Goal: Information Seeking & Learning: Learn about a topic

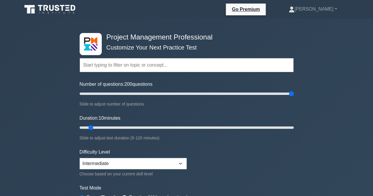
drag, startPoint x: 89, startPoint y: 93, endPoint x: 333, endPoint y: 76, distance: 244.8
type input "200"
click at [294, 90] on input "Number of questions: 200 questions" at bounding box center [187, 93] width 214 height 7
drag, startPoint x: 92, startPoint y: 125, endPoint x: 198, endPoint y: 123, distance: 106.0
click at [198, 124] on input "Duration: 70 minutes" at bounding box center [187, 127] width 214 height 7
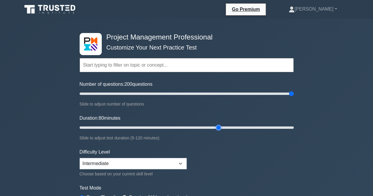
drag, startPoint x: 199, startPoint y: 126, endPoint x: 216, endPoint y: 126, distance: 16.5
type input "80"
click at [216, 126] on input "Duration: 80 minutes" at bounding box center [187, 127] width 214 height 7
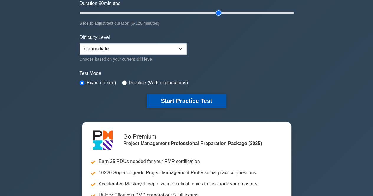
scroll to position [115, 0]
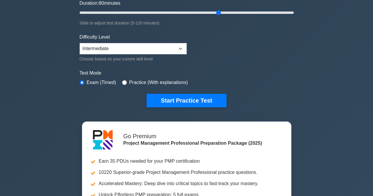
click at [154, 56] on div "Choose based on your current skill level" at bounding box center [133, 59] width 107 height 7
click at [151, 50] on select "Beginner Intermediate Expert" at bounding box center [133, 48] width 107 height 11
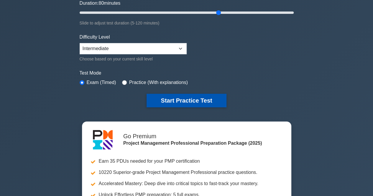
click at [172, 94] on button "Start Practice Test" at bounding box center [187, 101] width 80 height 14
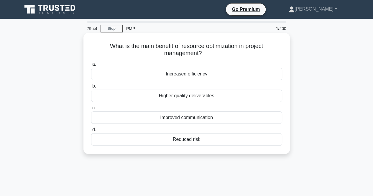
click at [163, 96] on div "Higher quality deliverables" at bounding box center [186, 96] width 191 height 12
click at [91, 88] on input "b. Higher quality deliverables" at bounding box center [91, 86] width 0 height 4
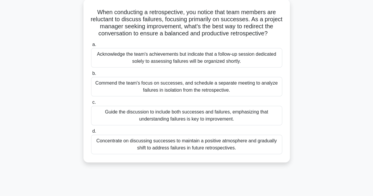
scroll to position [36, 0]
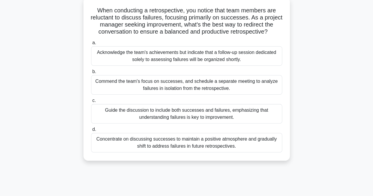
click at [129, 112] on div "Guide the discussion to include both successes and failures, emphasizing that u…" at bounding box center [186, 113] width 191 height 19
click at [91, 103] on input "c. Guide the discussion to include both successes and failures, emphasizing tha…" at bounding box center [91, 101] width 0 height 4
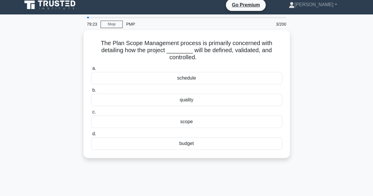
scroll to position [0, 0]
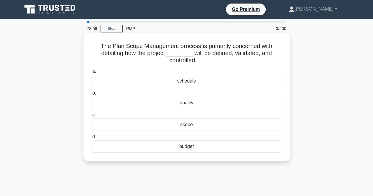
click at [170, 83] on div "schedule" at bounding box center [186, 81] width 191 height 12
click at [91, 74] on input "a. schedule" at bounding box center [91, 72] width 0 height 4
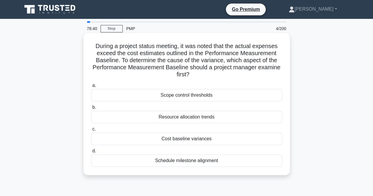
click at [140, 138] on div "Cost baseline variances" at bounding box center [186, 139] width 191 height 12
click at [91, 131] on input "c. Cost baseline variances" at bounding box center [91, 130] width 0 height 4
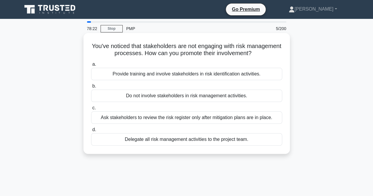
click at [154, 72] on div "Provide training and involve stakeholders in risk identification activities." at bounding box center [186, 74] width 191 height 12
click at [91, 66] on input "a. Provide training and involve stakeholders in risk identification activities." at bounding box center [91, 65] width 0 height 4
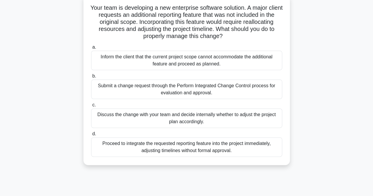
scroll to position [40, 0]
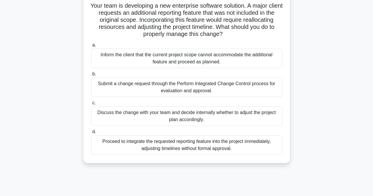
click at [129, 84] on div "Submit a change request through the Perform Integrated Change Control process f…" at bounding box center [186, 87] width 191 height 19
click at [91, 76] on input "b. Submit a change request through the Perform Integrated Change Control proces…" at bounding box center [91, 74] width 0 height 4
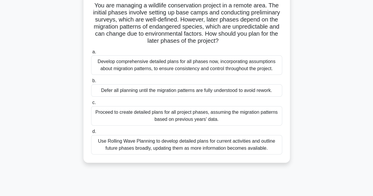
scroll to position [43, 0]
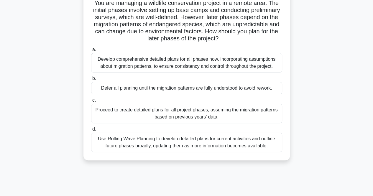
click at [107, 136] on div "Use Rolling Wave Planning to develop detailed plans for current activities and …" at bounding box center [186, 142] width 191 height 19
click at [91, 131] on input "d. Use Rolling Wave Planning to develop detailed plans for current activities a…" at bounding box center [91, 130] width 0 height 4
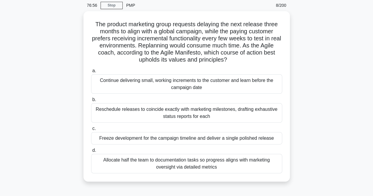
scroll to position [24, 0]
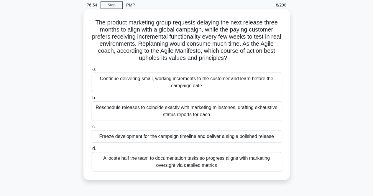
click at [122, 78] on div "Continue delivering small, working increments to the customer and learn before …" at bounding box center [186, 82] width 191 height 19
click at [91, 71] on input "a. Continue delivering small, working increments to the customer and learn befo…" at bounding box center [91, 69] width 0 height 4
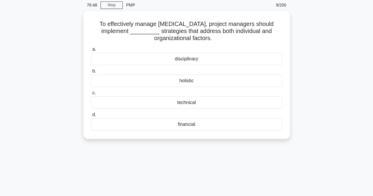
scroll to position [0, 0]
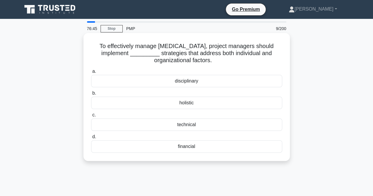
click at [153, 103] on div "holistic" at bounding box center [186, 103] width 191 height 12
click at [91, 95] on input "b. holistic" at bounding box center [91, 94] width 0 height 4
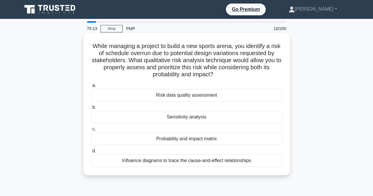
click at [148, 142] on div "Probability and impact matrix" at bounding box center [186, 139] width 191 height 12
click at [91, 131] on input "c. Probability and impact matrix" at bounding box center [91, 130] width 0 height 4
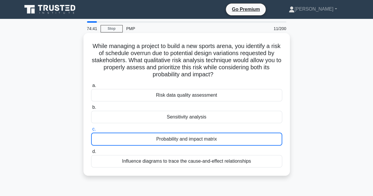
click at [144, 140] on div "Probability and impact matrix" at bounding box center [186, 139] width 191 height 13
click at [91, 131] on input "c. Probability and impact matrix" at bounding box center [91, 130] width 0 height 4
click at [176, 143] on div "Probability and impact matrix" at bounding box center [186, 139] width 191 height 13
click at [91, 131] on input "c. Probability and impact matrix" at bounding box center [91, 130] width 0 height 4
click at [181, 139] on div "Probability and impact matrix" at bounding box center [186, 139] width 191 height 13
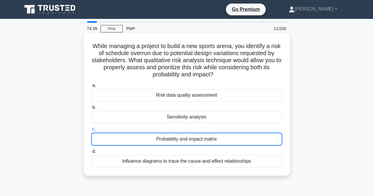
click at [91, 131] on input "c. Probability and impact matrix" at bounding box center [91, 130] width 0 height 4
click at [181, 142] on div "Probability and impact matrix" at bounding box center [186, 139] width 191 height 13
click at [91, 131] on input "c. Probability and impact matrix" at bounding box center [91, 130] width 0 height 4
click at [180, 117] on div "Sensitivity analysis" at bounding box center [186, 117] width 191 height 12
click at [91, 110] on input "b. Sensitivity analysis" at bounding box center [91, 108] width 0 height 4
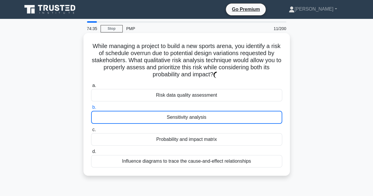
click at [182, 136] on div "Probability and impact matrix" at bounding box center [186, 139] width 191 height 12
click at [91, 132] on input "c. Probability and impact matrix" at bounding box center [91, 130] width 0 height 4
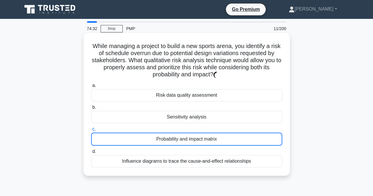
click at [171, 138] on div "Probability and impact matrix" at bounding box center [186, 139] width 191 height 13
click at [91, 131] on input "c. Probability and impact matrix" at bounding box center [91, 130] width 0 height 4
click at [197, 138] on div "Probability and impact matrix" at bounding box center [186, 139] width 191 height 13
click at [91, 131] on input "c. Probability and impact matrix" at bounding box center [91, 130] width 0 height 4
click at [197, 138] on div "Probability and impact matrix" at bounding box center [186, 139] width 191 height 13
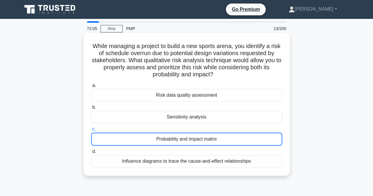
click at [91, 131] on input "c. Probability and impact matrix" at bounding box center [91, 130] width 0 height 4
click at [197, 138] on div "Probability and impact matrix" at bounding box center [186, 139] width 191 height 13
click at [91, 131] on input "c. Probability and impact matrix" at bounding box center [91, 130] width 0 height 4
click at [197, 138] on div "Probability and impact matrix" at bounding box center [186, 139] width 191 height 13
click at [91, 131] on input "c. Probability and impact matrix" at bounding box center [91, 130] width 0 height 4
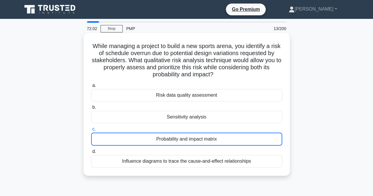
click at [185, 141] on div "Probability and impact matrix" at bounding box center [186, 139] width 191 height 13
click at [91, 131] on input "c. Probability and impact matrix" at bounding box center [91, 130] width 0 height 4
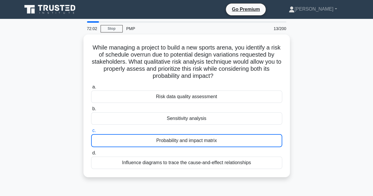
click at [57, 128] on div "While managing a project to build a new sports arena, you identify a risk of sc…" at bounding box center [187, 110] width 337 height 150
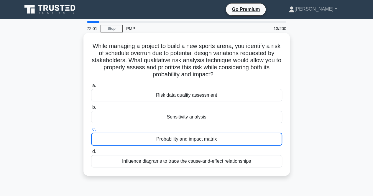
click at [141, 141] on div "Probability and impact matrix" at bounding box center [186, 139] width 191 height 13
click at [91, 131] on input "c. Probability and impact matrix" at bounding box center [91, 130] width 0 height 4
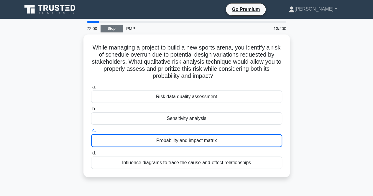
click at [115, 28] on link "Stop" at bounding box center [112, 28] width 22 height 7
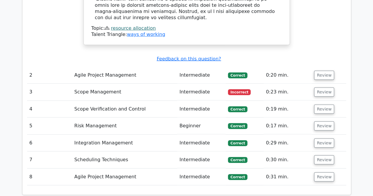
scroll to position [722, 0]
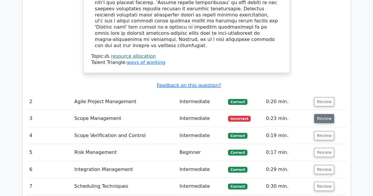
click at [317, 114] on button "Review" at bounding box center [324, 118] width 20 height 9
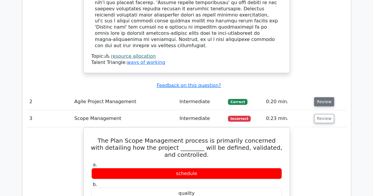
click at [317, 97] on button "Review" at bounding box center [324, 101] width 20 height 9
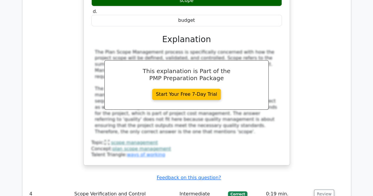
scroll to position [1265, 0]
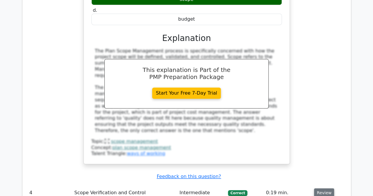
click at [321, 189] on button "Review" at bounding box center [324, 193] width 20 height 9
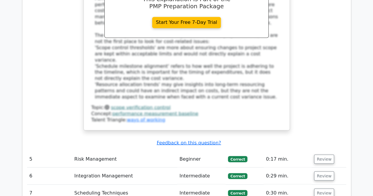
scroll to position [1640, 0]
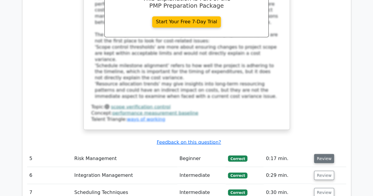
click at [324, 154] on button "Review" at bounding box center [324, 158] width 20 height 9
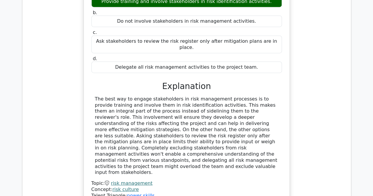
scroll to position [1859, 0]
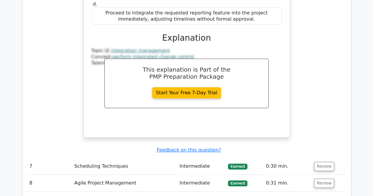
scroll to position [2222, 0]
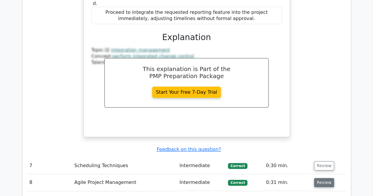
click at [315, 178] on button "Review" at bounding box center [324, 182] width 20 height 9
click at [323, 161] on button "Review" at bounding box center [324, 165] width 20 height 9
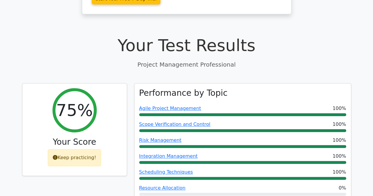
scroll to position [183, 0]
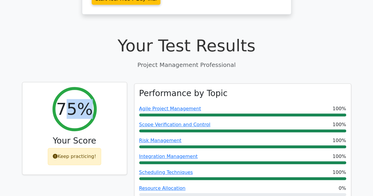
drag, startPoint x: 64, startPoint y: 79, endPoint x: 97, endPoint y: 87, distance: 34.4
click at [97, 87] on div "75% Your Score Keep practicing!" at bounding box center [74, 128] width 105 height 93
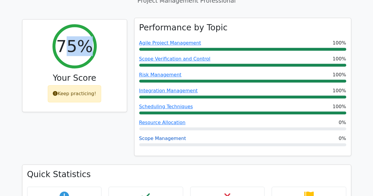
scroll to position [249, 0]
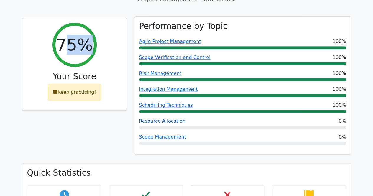
click at [159, 118] on link "Resource Allocation" at bounding box center [162, 121] width 46 height 6
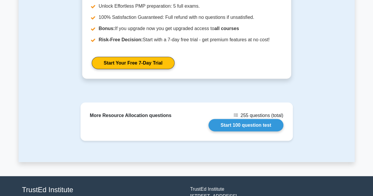
scroll to position [694, 0]
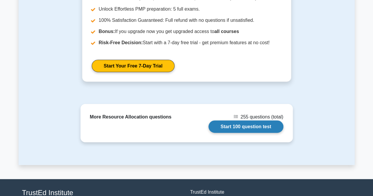
click at [252, 121] on link "Start 100 question test" at bounding box center [246, 127] width 75 height 12
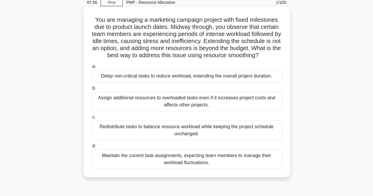
scroll to position [27, 0]
click at [154, 128] on div "Redistribute tasks to balance resource workload while keeping the project sched…" at bounding box center [186, 129] width 191 height 19
click at [91, 119] on input "c. Redistribute tasks to balance resource workload while keeping the project sc…" at bounding box center [91, 117] width 0 height 4
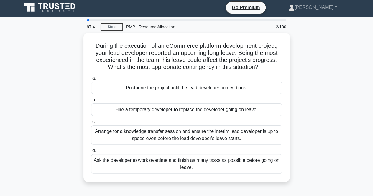
scroll to position [0, 0]
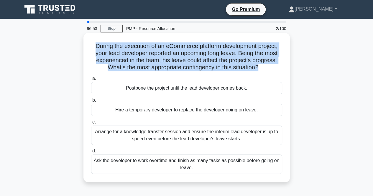
drag, startPoint x: 93, startPoint y: 45, endPoint x: 259, endPoint y: 67, distance: 167.8
click at [259, 67] on h5 "During the execution of an eCommerce platform development project, your lead de…" at bounding box center [187, 57] width 192 height 29
click at [92, 48] on h5 "During the execution of an eCommerce platform development project, your lead de…" at bounding box center [187, 57] width 192 height 29
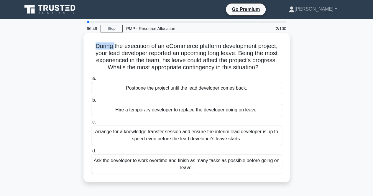
click at [92, 48] on h5 "During the execution of an eCommerce platform development project, your lead de…" at bounding box center [187, 57] width 192 height 29
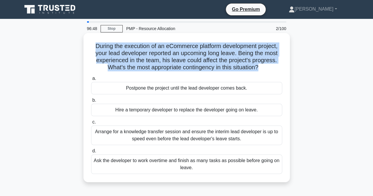
click at [92, 48] on h5 "During the execution of an eCommerce platform development project, your lead de…" at bounding box center [187, 57] width 192 height 29
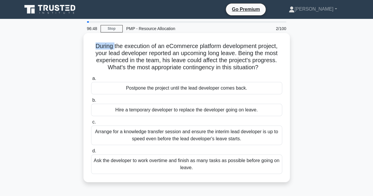
click at [92, 48] on h5 "During the execution of an eCommerce platform development project, your lead de…" at bounding box center [187, 57] width 192 height 29
click at [93, 46] on h5 "During the execution of an eCommerce platform development project, your lead de…" at bounding box center [187, 57] width 192 height 29
drag, startPoint x: 93, startPoint y: 46, endPoint x: 282, endPoint y: 70, distance: 191.0
click at [282, 70] on h5 "During the execution of an eCommerce platform development project, your lead de…" at bounding box center [187, 57] width 192 height 29
click at [266, 70] on icon ".spinner_0XTQ{transform-origin:center;animation:spinner_y6GP .75s linear infini…" at bounding box center [262, 67] width 7 height 7
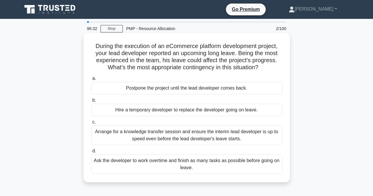
drag, startPoint x: 92, startPoint y: 46, endPoint x: 281, endPoint y: 71, distance: 190.5
click at [281, 71] on h5 "During the execution of an eCommerce platform development project, your lead de…" at bounding box center [187, 57] width 192 height 29
drag, startPoint x: 177, startPoint y: 46, endPoint x: 223, endPoint y: 47, distance: 46.7
click at [223, 47] on h5 "During the execution of an eCommerce platform development project, your lead de…" at bounding box center [187, 57] width 192 height 29
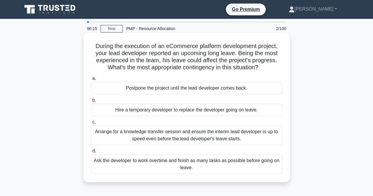
click at [92, 47] on h5 "During the execution of an eCommerce platform development project, your lead de…" at bounding box center [187, 57] width 192 height 29
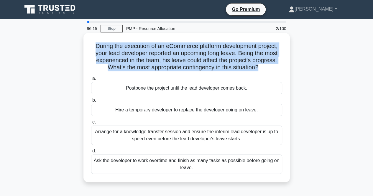
click at [92, 47] on h5 "During the execution of an eCommerce platform development project, your lead de…" at bounding box center [187, 57] width 192 height 29
click at [94, 47] on h5 "During the execution of an eCommerce platform development project, your lead de…" at bounding box center [187, 57] width 192 height 29
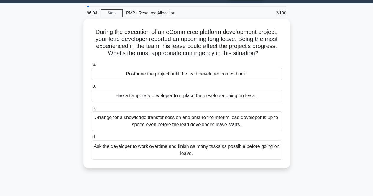
scroll to position [16, 0]
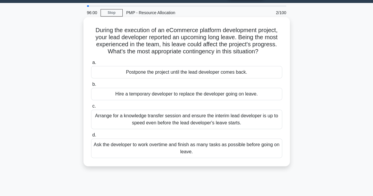
click at [152, 121] on div "Arrange for a knowledge transfer session and ensure the interim lead developer …" at bounding box center [186, 119] width 191 height 19
click at [91, 108] on input "c. Arrange for a knowledge transfer session and ensure the interim lead develop…" at bounding box center [91, 107] width 0 height 4
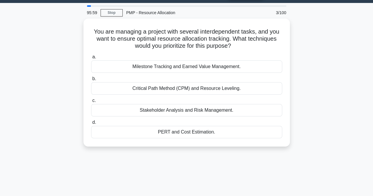
scroll to position [0, 0]
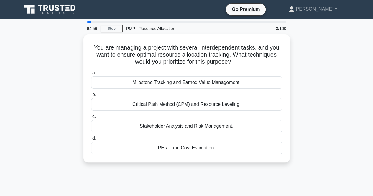
click at [76, 95] on div "You are managing a project with several interdependent tasks, and you want to e…" at bounding box center [187, 102] width 337 height 135
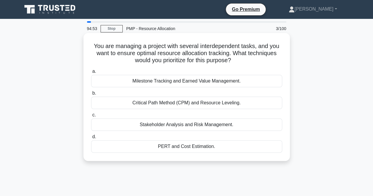
click at [148, 109] on div "Critical Path Method (CPM) and Resource Leveling." at bounding box center [186, 103] width 191 height 12
click at [91, 95] on input "b. Critical Path Method (CPM) and Resource Leveling." at bounding box center [91, 94] width 0 height 4
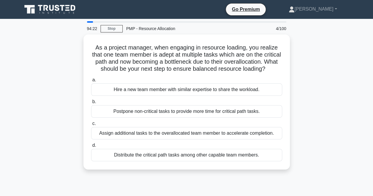
click at [48, 155] on div "As a project manager, when engaging in resource loading, you realize that one t…" at bounding box center [187, 106] width 337 height 142
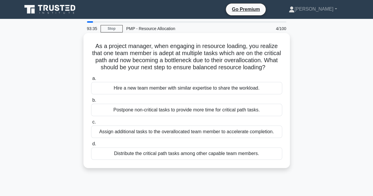
click at [131, 158] on div "Distribute the critical path tasks among other capable team members." at bounding box center [186, 154] width 191 height 12
click at [91, 146] on input "d. Distribute the critical path tasks among other capable team members." at bounding box center [91, 144] width 0 height 4
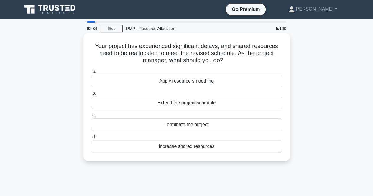
click at [155, 82] on div "Apply resource smoothing" at bounding box center [186, 81] width 191 height 12
click at [91, 74] on input "a. Apply resource smoothing" at bounding box center [91, 72] width 0 height 4
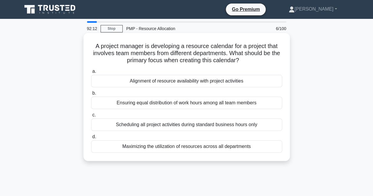
click at [145, 150] on div "Maximizing the utilization of resources across all departments" at bounding box center [186, 147] width 191 height 12
click at [91, 139] on input "d. Maximizing the utilization of resources across all departments" at bounding box center [91, 137] width 0 height 4
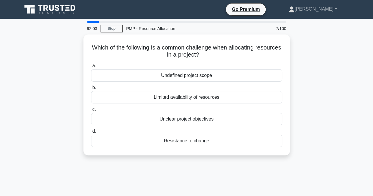
click at [192, 154] on div "Which of the following is a common challenge when allocating resources in a pro…" at bounding box center [187, 95] width 207 height 121
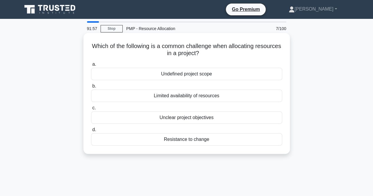
click at [176, 144] on div "Resistance to change" at bounding box center [186, 139] width 191 height 12
click at [91, 132] on input "d. Resistance to change" at bounding box center [91, 130] width 0 height 4
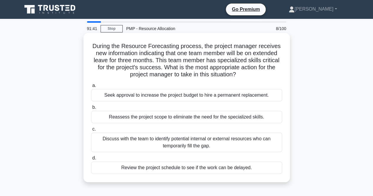
click at [105, 136] on div "Discuss with the team to identify potential internal or external resources who …" at bounding box center [186, 142] width 191 height 19
click at [91, 131] on input "c. Discuss with the team to identify potential internal or external resources w…" at bounding box center [91, 130] width 0 height 4
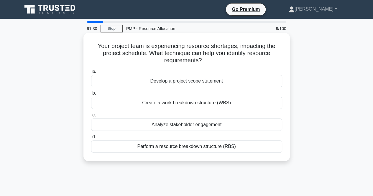
click at [125, 148] on div "Perform a resource breakdown structure (RBS)" at bounding box center [186, 147] width 191 height 12
click at [91, 139] on input "d. Perform a resource breakdown structure (RBS)" at bounding box center [91, 137] width 0 height 4
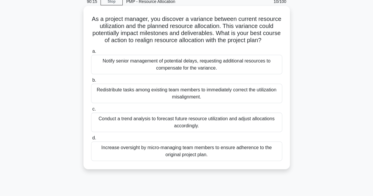
scroll to position [30, 0]
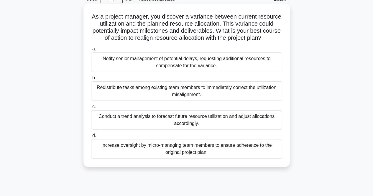
click at [133, 95] on div "Redistribute tasks among existing team members to immediately correct the utili…" at bounding box center [186, 90] width 191 height 19
click at [91, 80] on input "b. Redistribute tasks among existing team members to immediately correct the ut…" at bounding box center [91, 78] width 0 height 4
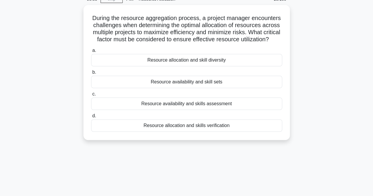
scroll to position [0, 0]
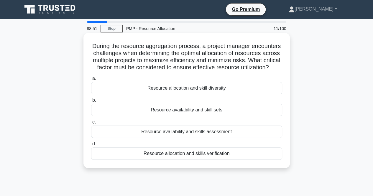
click at [168, 116] on div "Resource availability and skill sets" at bounding box center [186, 110] width 191 height 12
click at [91, 102] on input "b. Resource availability and skill sets" at bounding box center [91, 101] width 0 height 4
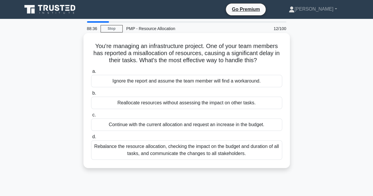
click at [122, 151] on div "Rebalance the resource allocation, checking the impact on the budget and durati…" at bounding box center [186, 150] width 191 height 19
click at [91, 139] on input "d. Rebalance the resource allocation, checking the impact on the budget and dur…" at bounding box center [91, 137] width 0 height 4
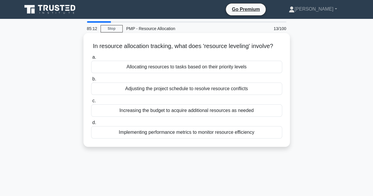
click at [151, 116] on div "Increasing the budget to acquire additional resources as needed" at bounding box center [186, 111] width 191 height 12
click at [91, 103] on input "c. Increasing the budget to acquire additional resources as needed" at bounding box center [91, 101] width 0 height 4
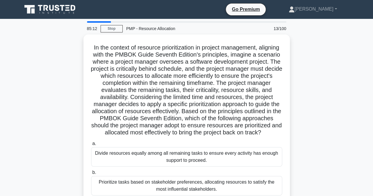
click at [151, 116] on h5 "In the context of resource prioritization in project management, aligning with …" at bounding box center [187, 90] width 192 height 93
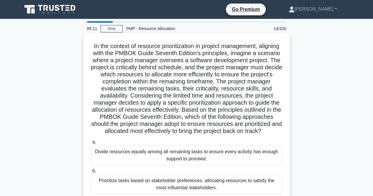
click at [121, 102] on h5 "In the context of resource prioritization in project management, aligning with …" at bounding box center [187, 89] width 192 height 93
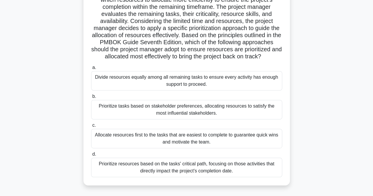
scroll to position [76, 0]
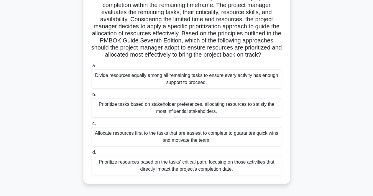
click at [142, 171] on div "Prioritize resources based on the tasks' critical path, focusing on those activ…" at bounding box center [186, 165] width 191 height 19
click at [91, 155] on input "d. Prioritize resources based on the tasks' critical path, focusing on those ac…" at bounding box center [91, 153] width 0 height 4
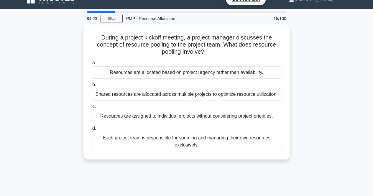
scroll to position [0, 0]
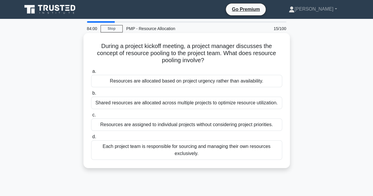
click at [167, 73] on label "a. Resources are allocated based on project urgency rather than availability." at bounding box center [186, 77] width 191 height 19
click at [91, 73] on input "a. Resources are allocated based on project urgency rather than availability." at bounding box center [91, 72] width 0 height 4
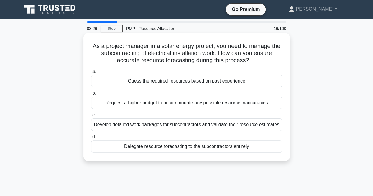
click at [141, 123] on div "Develop detailed work packages for subcontractors and validate their resource e…" at bounding box center [186, 125] width 191 height 12
click at [91, 117] on input "c. Develop detailed work packages for subcontractors and validate their resourc…" at bounding box center [91, 115] width 0 height 4
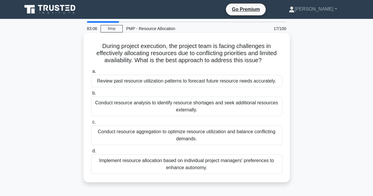
click at [155, 137] on div "Conduct resource aggregation to optimize resource utilization and balance confl…" at bounding box center [186, 135] width 191 height 19
click at [91, 124] on input "c. Conduct resource aggregation to optimize resource utilization and balance co…" at bounding box center [91, 122] width 0 height 4
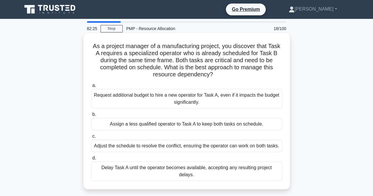
click at [123, 146] on div "Adjust the schedule to resolve the conflict, ensuring the operator can work on …" at bounding box center [186, 146] width 191 height 12
click at [91, 138] on input "c. Adjust the schedule to resolve the conflict, ensuring the operator can work …" at bounding box center [91, 137] width 0 height 4
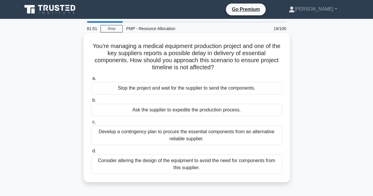
click at [144, 136] on div "Develop a contingency plan to procure the essential components from an alternat…" at bounding box center [186, 135] width 191 height 19
click at [91, 124] on input "c. Develop a contingency plan to procure the essential components from an alter…" at bounding box center [91, 122] width 0 height 4
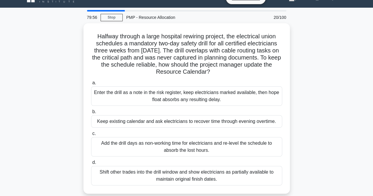
scroll to position [12, 0]
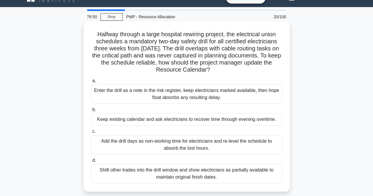
click at [188, 143] on div "Add the drill days as non-working time for electricians and re-level the schedu…" at bounding box center [186, 144] width 191 height 19
click at [91, 134] on input "c. Add the drill days as non-working time for electricians and re-level the sch…" at bounding box center [91, 132] width 0 height 4
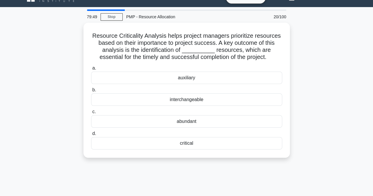
scroll to position [0, 0]
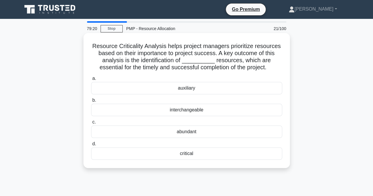
click at [185, 153] on div "critical" at bounding box center [186, 154] width 191 height 12
click at [91, 146] on input "d. critical" at bounding box center [91, 144] width 0 height 4
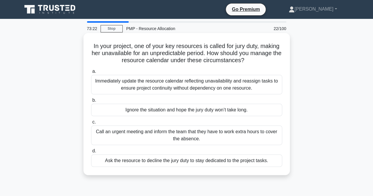
click at [138, 84] on div "Immediately update the resource calendar reflecting unavailability and reassign…" at bounding box center [186, 84] width 191 height 19
click at [91, 74] on input "a. Immediately update the resource calendar reflecting unavailability and reass…" at bounding box center [91, 72] width 0 height 4
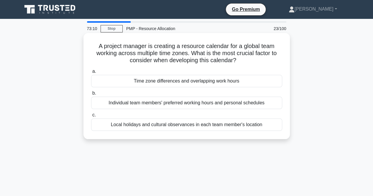
click at [141, 80] on div "Time zone differences and overlapping work hours" at bounding box center [186, 81] width 191 height 12
click at [91, 74] on input "a. Time zone differences and overlapping work hours" at bounding box center [91, 72] width 0 height 4
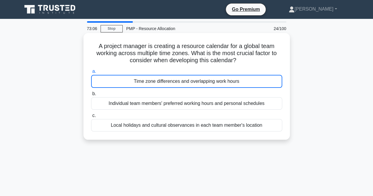
click at [110, 81] on div "Time zone differences and overlapping work hours" at bounding box center [186, 81] width 191 height 13
click at [91, 74] on input "a. Time zone differences and overlapping work hours" at bounding box center [91, 72] width 0 height 4
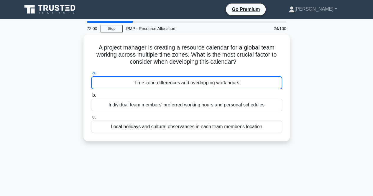
click at [203, 162] on div "72:00 Stop PMP - Resource Allocation 24/100 A project manager is creating a res…" at bounding box center [187, 168] width 337 height 295
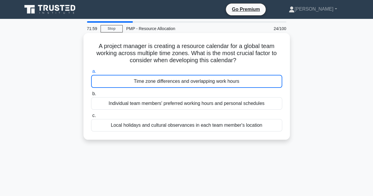
click at [167, 78] on div "Time zone differences and overlapping work hours" at bounding box center [186, 81] width 191 height 13
click at [91, 74] on input "a. Time zone differences and overlapping work hours" at bounding box center [91, 72] width 0 height 4
click at [165, 79] on div "Time zone differences and overlapping work hours" at bounding box center [186, 81] width 191 height 13
click at [91, 74] on input "a. Time zone differences and overlapping work hours" at bounding box center [91, 72] width 0 height 4
click at [165, 79] on div "Time zone differences and overlapping work hours" at bounding box center [186, 81] width 191 height 13
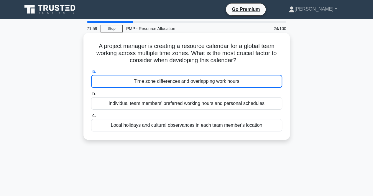
click at [91, 74] on input "a. Time zone differences and overlapping work hours" at bounding box center [91, 72] width 0 height 4
click at [165, 79] on div "Time zone differences and overlapping work hours" at bounding box center [186, 81] width 191 height 13
click at [91, 74] on input "a. Time zone differences and overlapping work hours" at bounding box center [91, 72] width 0 height 4
click at [151, 81] on div "Time zone differences and overlapping work hours" at bounding box center [186, 81] width 191 height 13
click at [91, 74] on input "a. Time zone differences and overlapping work hours" at bounding box center [91, 72] width 0 height 4
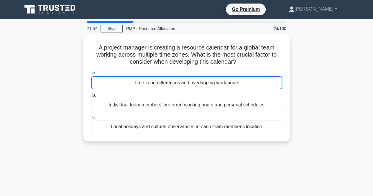
click at [160, 166] on div "71:57 Stop PMP - Resource Allocation 24/100 A project manager is creating a res…" at bounding box center [187, 168] width 337 height 295
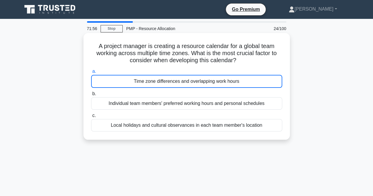
click at [160, 76] on div "Time zone differences and overlapping work hours" at bounding box center [186, 81] width 191 height 13
click at [91, 74] on input "a. Time zone differences and overlapping work hours" at bounding box center [91, 72] width 0 height 4
click at [148, 80] on div "Time zone differences and overlapping work hours" at bounding box center [186, 81] width 191 height 13
click at [91, 74] on input "a. Time zone differences and overlapping work hours" at bounding box center [91, 72] width 0 height 4
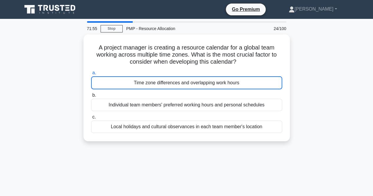
click at [160, 143] on div "A project manager is creating a resource calendar for a global team working acr…" at bounding box center [187, 92] width 337 height 114
click at [162, 149] on div "71:54 Stop PMP - Resource Allocation 24/100 A project manager is creating a res…" at bounding box center [187, 168] width 337 height 295
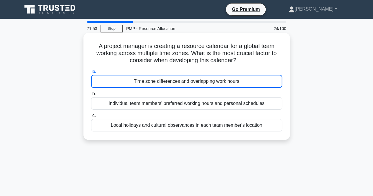
click at [188, 86] on div "Time zone differences and overlapping work hours" at bounding box center [186, 81] width 191 height 13
click at [91, 74] on input "a. Time zone differences and overlapping work hours" at bounding box center [91, 72] width 0 height 4
click at [188, 86] on div "Time zone differences and overlapping work hours" at bounding box center [186, 81] width 191 height 13
click at [91, 74] on input "a. Time zone differences and overlapping work hours" at bounding box center [91, 72] width 0 height 4
click at [188, 86] on div "Time zone differences and overlapping work hours" at bounding box center [186, 81] width 191 height 13
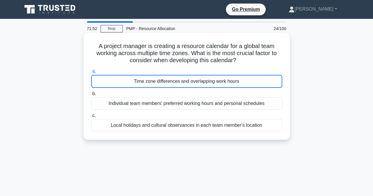
click at [91, 74] on input "a. Time zone differences and overlapping work hours" at bounding box center [91, 72] width 0 height 4
click at [188, 86] on div "Time zone differences and overlapping work hours" at bounding box center [186, 81] width 191 height 13
click at [91, 74] on input "a. Time zone differences and overlapping work hours" at bounding box center [91, 72] width 0 height 4
click at [188, 86] on div "Time zone differences and overlapping work hours" at bounding box center [186, 81] width 191 height 13
click at [91, 74] on input "a. Time zone differences and overlapping work hours" at bounding box center [91, 72] width 0 height 4
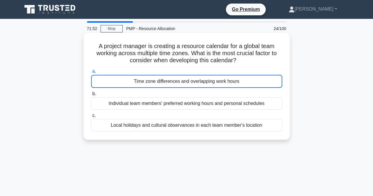
click at [188, 86] on div "Time zone differences and overlapping work hours" at bounding box center [186, 81] width 191 height 13
click at [91, 74] on input "a. Time zone differences and overlapping work hours" at bounding box center [91, 72] width 0 height 4
click at [223, 81] on div "Time zone differences and overlapping work hours" at bounding box center [186, 81] width 191 height 13
click at [91, 74] on input "a. Time zone differences and overlapping work hours" at bounding box center [91, 72] width 0 height 4
click at [254, 81] on div "Time zone differences and overlapping work hours" at bounding box center [186, 81] width 191 height 13
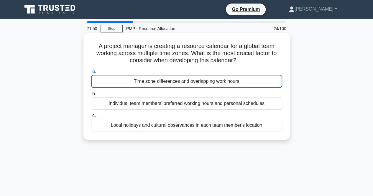
click at [91, 74] on input "a. Time zone differences and overlapping work hours" at bounding box center [91, 72] width 0 height 4
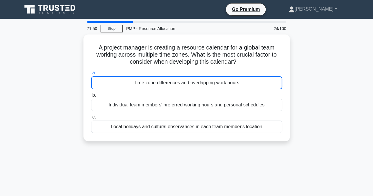
click at [293, 87] on div "A project manager is creating a resource calendar for a global team working acr…" at bounding box center [187, 92] width 337 height 114
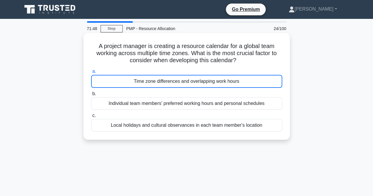
click at [254, 74] on label "a. Time zone differences and overlapping work hours" at bounding box center [186, 78] width 191 height 20
click at [91, 74] on input "a. Time zone differences and overlapping work hours" at bounding box center [91, 72] width 0 height 4
click at [236, 85] on div "Time zone differences and overlapping work hours" at bounding box center [186, 81] width 191 height 13
click at [91, 74] on input "a. Time zone differences and overlapping work hours" at bounding box center [91, 72] width 0 height 4
click at [236, 85] on div "Time zone differences and overlapping work hours" at bounding box center [186, 81] width 191 height 13
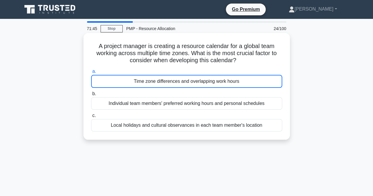
click at [91, 74] on input "a. Time zone differences and overlapping work hours" at bounding box center [91, 72] width 0 height 4
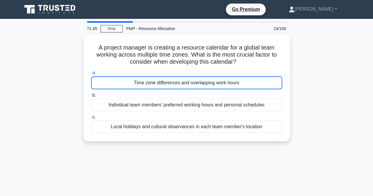
click at [28, 95] on div "A project manager is creating a resource calendar for a global team working acr…" at bounding box center [187, 92] width 337 height 114
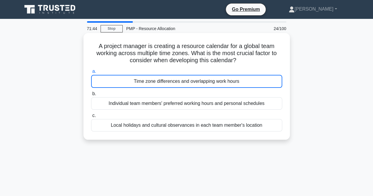
click at [115, 89] on div "a. Time zone differences and overlapping work hours b. Individual team members'…" at bounding box center [187, 100] width 198 height 66
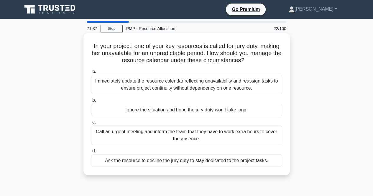
click at [126, 79] on div "Immediately update the resource calendar reflecting unavailability and reassign…" at bounding box center [186, 84] width 191 height 19
click at [91, 74] on input "a. Immediately update the resource calendar reflecting unavailability and reass…" at bounding box center [91, 72] width 0 height 4
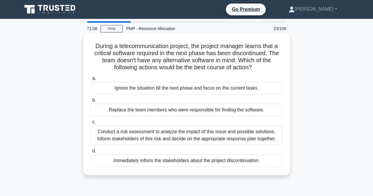
click at [142, 131] on div "Conduct a risk assessment to analyze the impact of this issue and possible solu…" at bounding box center [186, 135] width 191 height 19
click at [91, 124] on input "c. Conduct a risk assessment to analyze the impact of this issue and possible s…" at bounding box center [91, 122] width 0 height 4
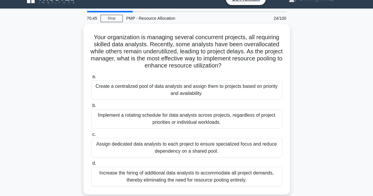
scroll to position [10, 0]
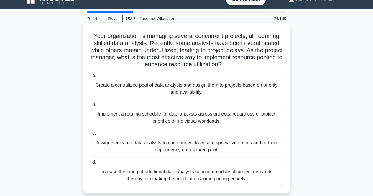
click at [121, 92] on div "Create a centralized pool of data analysts and assign them to projects based on…" at bounding box center [186, 88] width 191 height 19
click at [91, 78] on input "a. Create a centralized pool of data analysts and assign them to projects based…" at bounding box center [91, 76] width 0 height 4
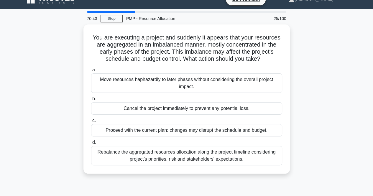
scroll to position [0, 0]
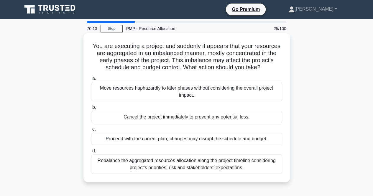
click at [161, 158] on div "Rebalance the aggregated resources allocation along the project timeline consid…" at bounding box center [186, 164] width 191 height 19
click at [91, 153] on input "d. Rebalance the aggregated resources allocation along the project timeline con…" at bounding box center [91, 151] width 0 height 4
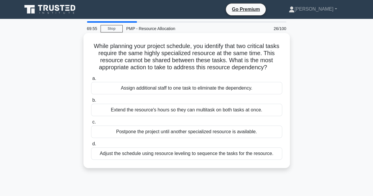
click at [142, 154] on div "Adjust the schedule using resource leveling to sequence the tasks for the resou…" at bounding box center [186, 154] width 191 height 12
click at [91, 146] on input "d. Adjust the schedule using resource leveling to sequence the tasks for the re…" at bounding box center [91, 144] width 0 height 4
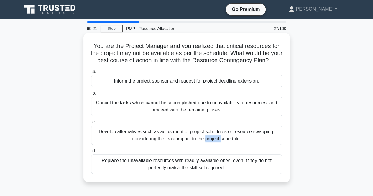
drag, startPoint x: 133, startPoint y: 141, endPoint x: 119, endPoint y: 142, distance: 14.5
click at [119, 142] on div "Develop alternatives such as adjustment of project schedules or resource swappi…" at bounding box center [186, 135] width 191 height 19
click at [91, 124] on input "c. Develop alternatives such as adjustment of project schedules or resource swa…" at bounding box center [91, 122] width 0 height 4
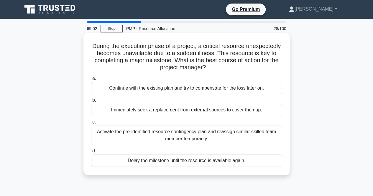
click at [114, 134] on div "Activate the pre-identified resource contingency plan and reassign similar skil…" at bounding box center [186, 135] width 191 height 19
click at [91, 124] on input "c. Activate the pre-identified resource contingency plan and reassign similar s…" at bounding box center [91, 122] width 0 height 4
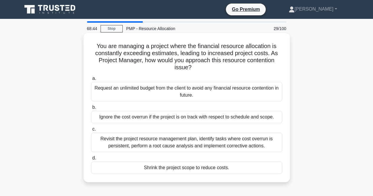
click at [123, 142] on div "Revisit the project resource management plan, identify tasks where cost overrun…" at bounding box center [186, 142] width 191 height 19
click at [91, 131] on input "c. Revisit the project resource management plan, identify tasks where cost over…" at bounding box center [91, 130] width 0 height 4
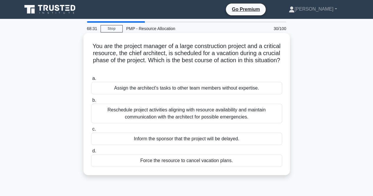
click at [131, 114] on div "Reschedule project activities aligning with resource availability and maintain …" at bounding box center [186, 113] width 191 height 19
click at [91, 102] on input "b. Reschedule project activities aligning with resource availability and mainta…" at bounding box center [91, 101] width 0 height 4
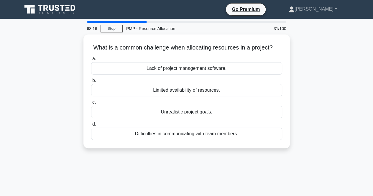
click at [160, 167] on div "68:16 Stop PMP - Resource Allocation 31/100 What is a common challenge when all…" at bounding box center [187, 168] width 337 height 295
click at [160, 167] on div "68:06 Stop PMP - Resource Allocation 31/100 What is a common challenge when all…" at bounding box center [187, 168] width 337 height 295
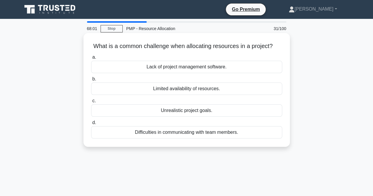
click at [189, 112] on div "Unrealistic project goals." at bounding box center [186, 111] width 191 height 12
click at [91, 103] on input "c. Unrealistic project goals." at bounding box center [91, 101] width 0 height 4
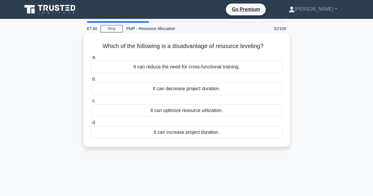
click at [162, 135] on div "It can increase project duration." at bounding box center [186, 132] width 191 height 12
click at [91, 125] on input "d. It can increase project duration." at bounding box center [91, 123] width 0 height 4
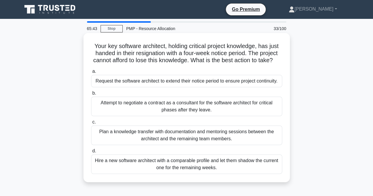
click at [156, 142] on div "Plan a knowledge transfer with documentation and mentoring sessions between the…" at bounding box center [186, 135] width 191 height 19
click at [91, 124] on input "c. Plan a knowledge transfer with documentation and mentoring sessions between …" at bounding box center [91, 122] width 0 height 4
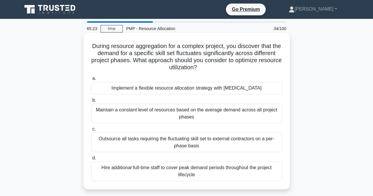
click at [131, 92] on div "Implement a flexible resource allocation strategy with cross-training" at bounding box center [186, 88] width 191 height 12
click at [91, 81] on input "a. Implement a flexible resource allocation strategy with cross-training" at bounding box center [91, 79] width 0 height 4
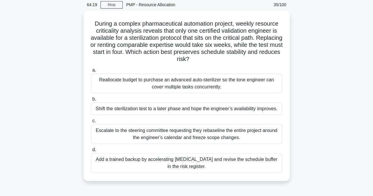
scroll to position [24, 0]
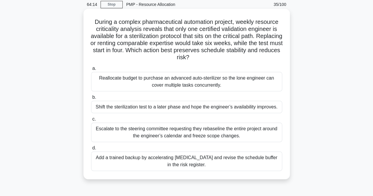
click at [164, 108] on div "Shift the sterilization test to a later phase and hope the engineer’s availabil…" at bounding box center [186, 107] width 191 height 12
click at [91, 99] on input "b. Shift the sterilization test to a later phase and hope the engineer’s availa…" at bounding box center [91, 98] width 0 height 4
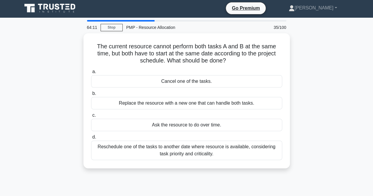
scroll to position [0, 0]
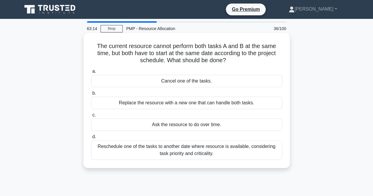
click at [138, 151] on div "Reschedule one of the tasks to another date where resource is available, consid…" at bounding box center [186, 150] width 191 height 19
click at [91, 139] on input "d. Reschedule one of the tasks to another date where resource is available, con…" at bounding box center [91, 137] width 0 height 4
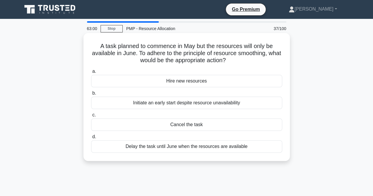
click at [159, 147] on div "Delay the task until June when the resources are available" at bounding box center [186, 147] width 191 height 12
click at [91, 139] on input "d. Delay the task until June when the resources are available" at bounding box center [91, 137] width 0 height 4
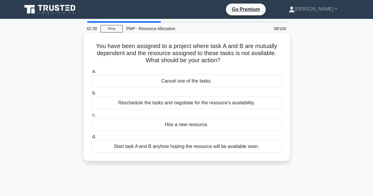
click at [144, 105] on div "Reschedule the tasks and negotiate for the resource's availability." at bounding box center [186, 103] width 191 height 12
click at [91, 95] on input "b. Reschedule the tasks and negotiate for the resource's availability." at bounding box center [91, 94] width 0 height 4
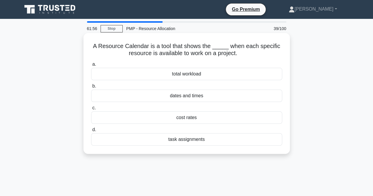
click at [178, 141] on div "task assignments" at bounding box center [186, 139] width 191 height 12
click at [91, 132] on input "d. task assignments" at bounding box center [91, 130] width 0 height 4
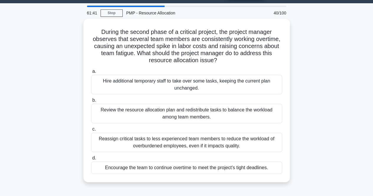
scroll to position [16, 0]
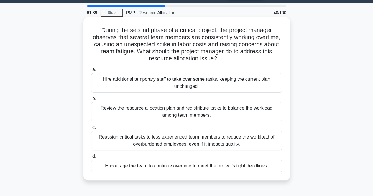
click at [110, 112] on div "Review the resource allocation plan and redistribute tasks to balance the workl…" at bounding box center [186, 111] width 191 height 19
click at [91, 101] on input "b. Review the resource allocation plan and redistribute tasks to balance the wo…" at bounding box center [91, 99] width 0 height 4
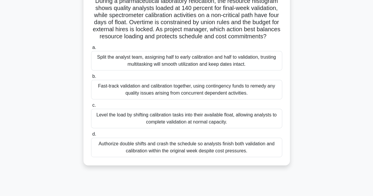
scroll to position [49, 0]
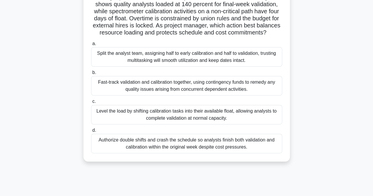
click at [116, 125] on div "Level the load by shifting calibration tasks into their available float, allowi…" at bounding box center [186, 114] width 191 height 19
click at [91, 104] on input "c. Level the load by shifting calibration tasks into their available float, all…" at bounding box center [91, 102] width 0 height 4
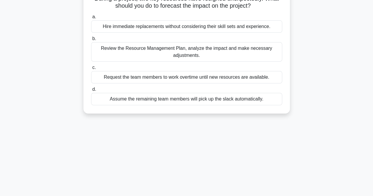
scroll to position [0, 0]
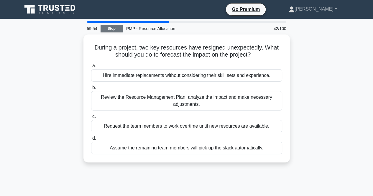
click at [116, 25] on link "Stop" at bounding box center [112, 28] width 22 height 7
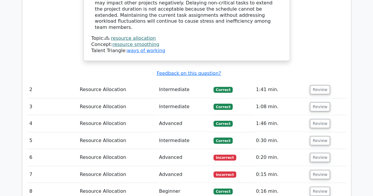
scroll to position [746, 0]
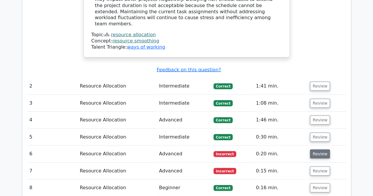
click at [319, 150] on button "Review" at bounding box center [320, 154] width 20 height 9
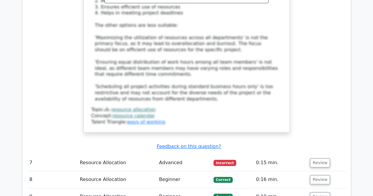
scroll to position [1108, 0]
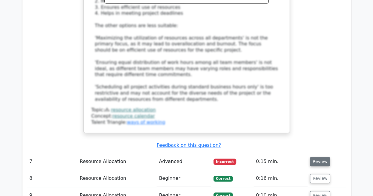
click at [317, 157] on button "Review" at bounding box center [320, 161] width 20 height 9
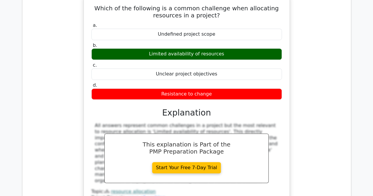
scroll to position [1205, 0]
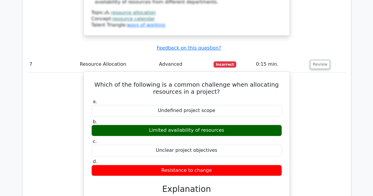
drag, startPoint x: 160, startPoint y: 103, endPoint x: 220, endPoint y: 107, distance: 59.8
click at [220, 165] on div "Resistance to change" at bounding box center [187, 171] width 191 height 12
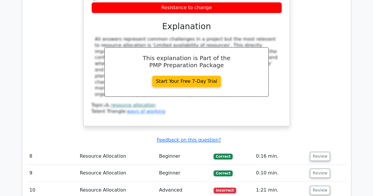
scroll to position [1375, 0]
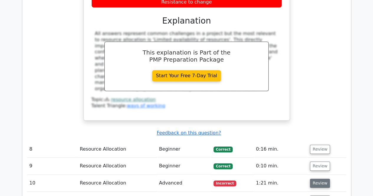
click at [324, 179] on button "Review" at bounding box center [320, 183] width 20 height 9
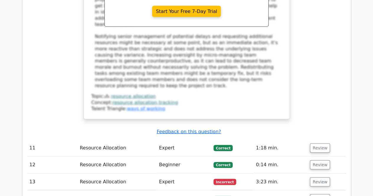
scroll to position [1775, 0]
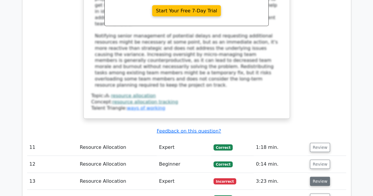
click at [319, 177] on button "Review" at bounding box center [320, 181] width 20 height 9
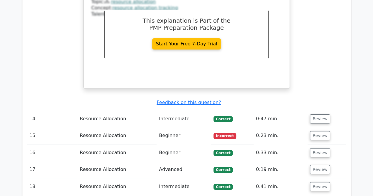
scroll to position [2093, 0]
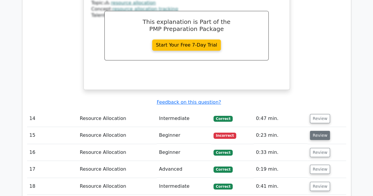
click at [318, 131] on button "Review" at bounding box center [320, 135] width 20 height 9
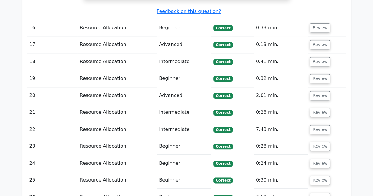
scroll to position [2503, 0]
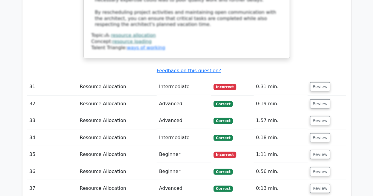
scroll to position [3018, 0]
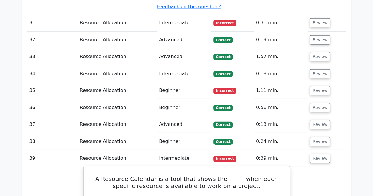
scroll to position [3090, 0]
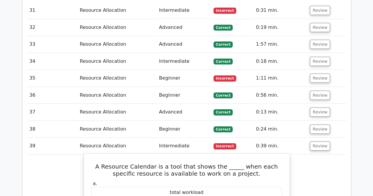
drag, startPoint x: 170, startPoint y: 74, endPoint x: 219, endPoint y: 79, distance: 49.5
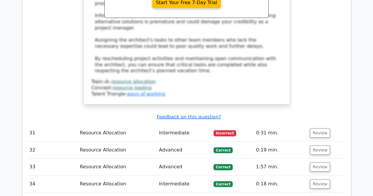
scroll to position [2970, 0]
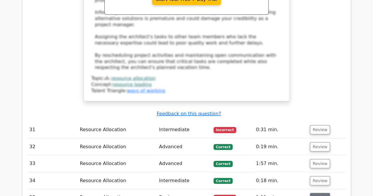
click at [318, 193] on button "Review" at bounding box center [320, 197] width 20 height 9
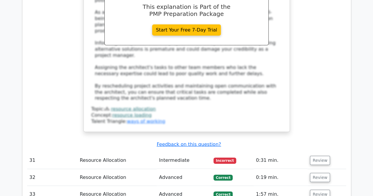
scroll to position [2917, 0]
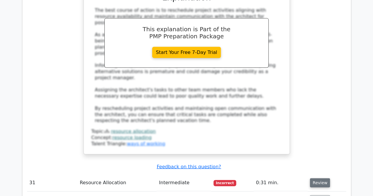
click at [311, 179] on button "Review" at bounding box center [320, 183] width 20 height 9
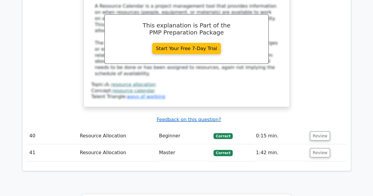
scroll to position [4017, 0]
